Goal: Information Seeking & Learning: Learn about a topic

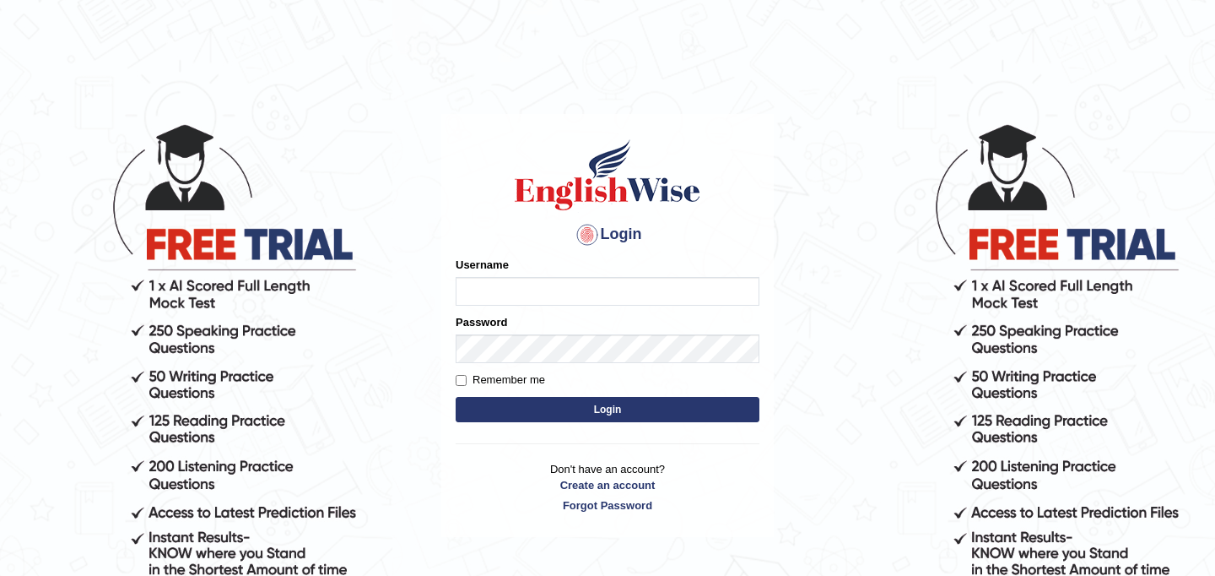
type input "najakter"
click at [577, 408] on button "Login" at bounding box center [608, 409] width 304 height 25
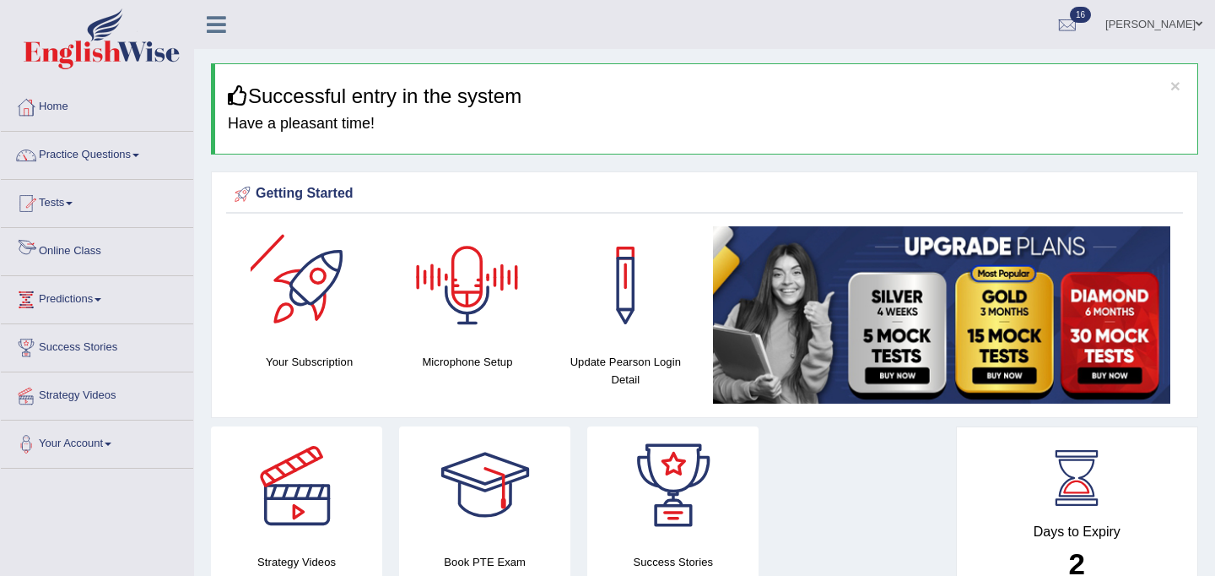
click at [83, 246] on link "Online Class" at bounding box center [97, 249] width 192 height 42
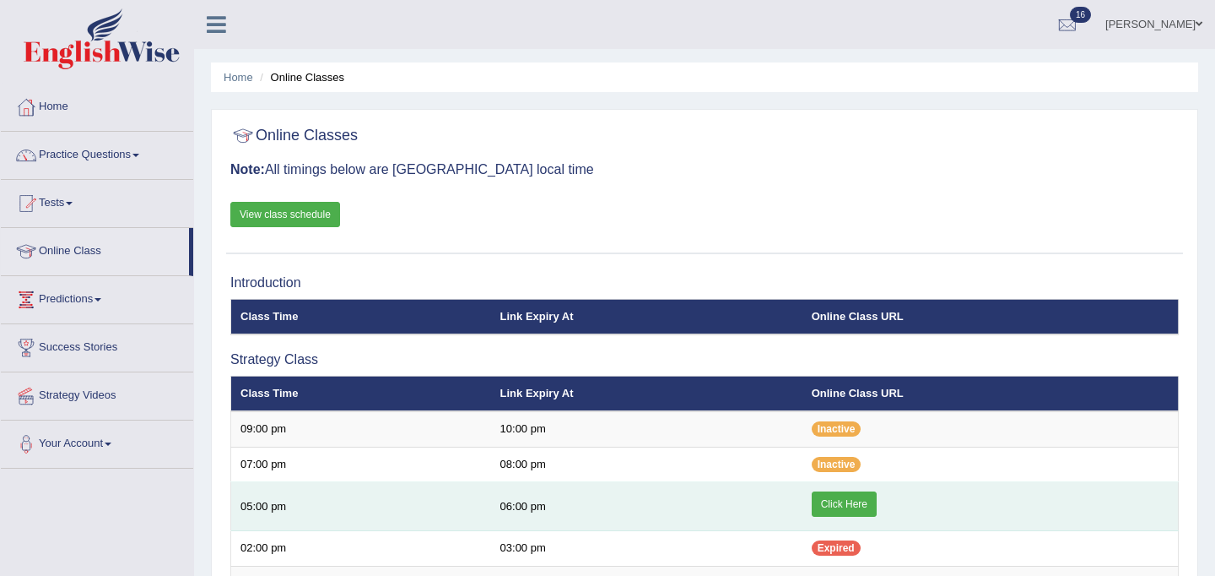
click at [846, 507] on link "Click Here" at bounding box center [844, 503] width 65 height 25
